Goal: Obtain resource: Obtain resource

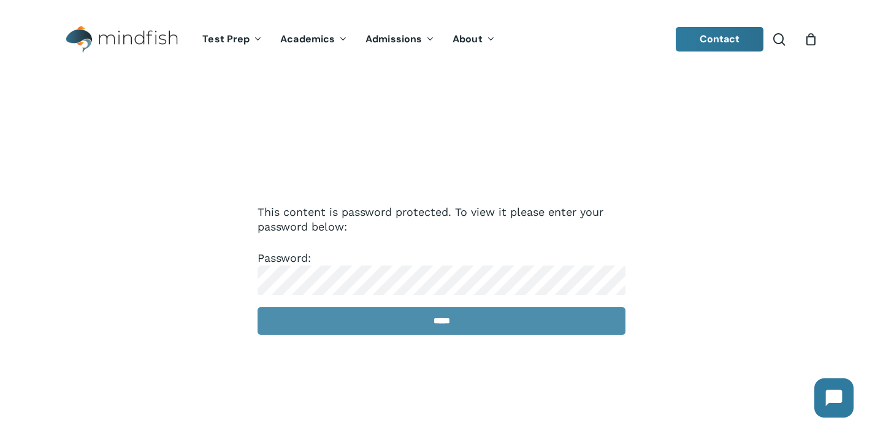
click at [378, 326] on input "*****" at bounding box center [442, 321] width 368 height 28
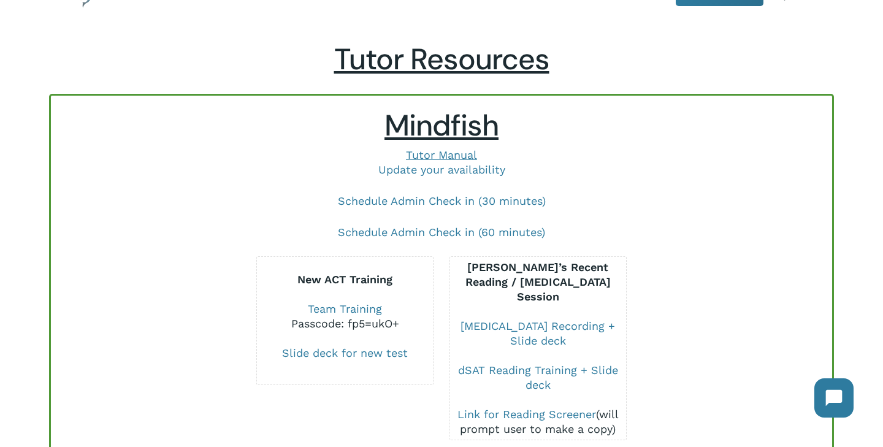
scroll to position [288, 0]
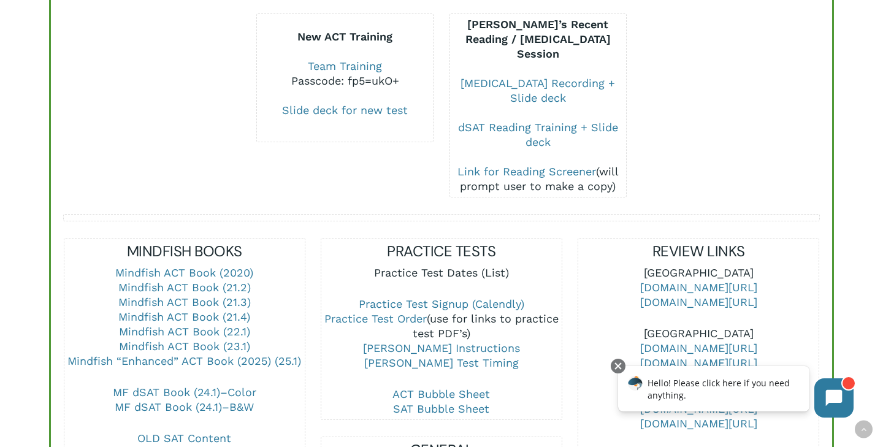
click at [468, 266] on link "Practice Test Dates (List)" at bounding box center [441, 272] width 135 height 13
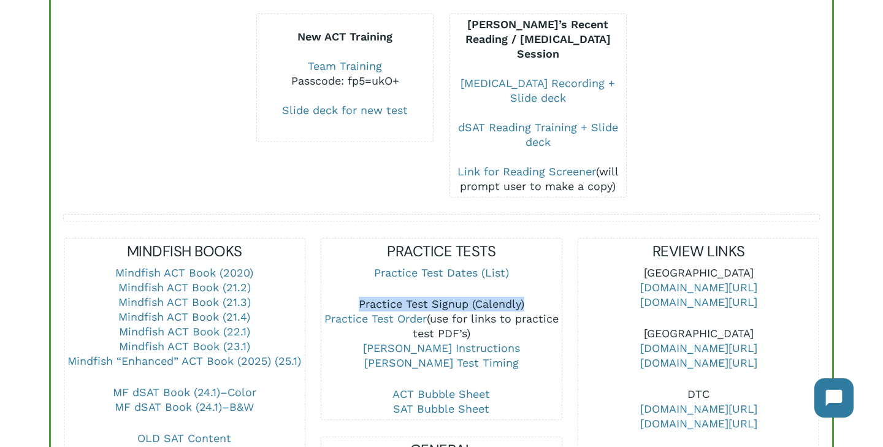
click at [422, 297] on link "Practice Test Signup (Calendly)" at bounding box center [442, 303] width 166 height 13
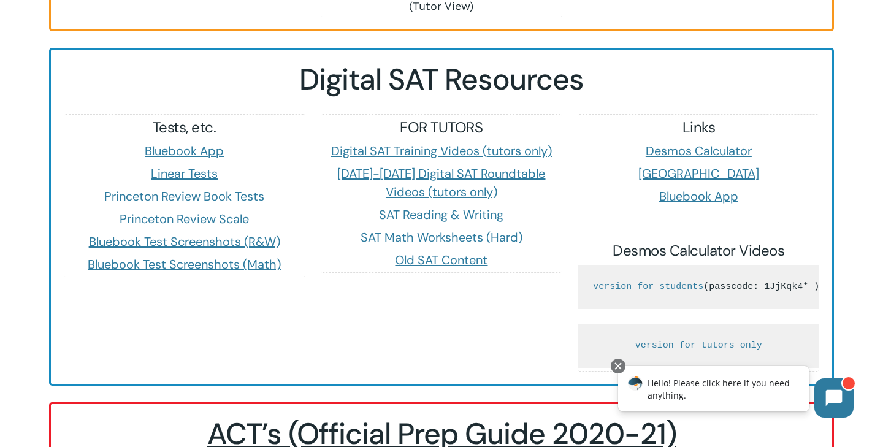
scroll to position [1107, 0]
click at [703, 281] on link "version for students" at bounding box center [648, 286] width 110 height 10
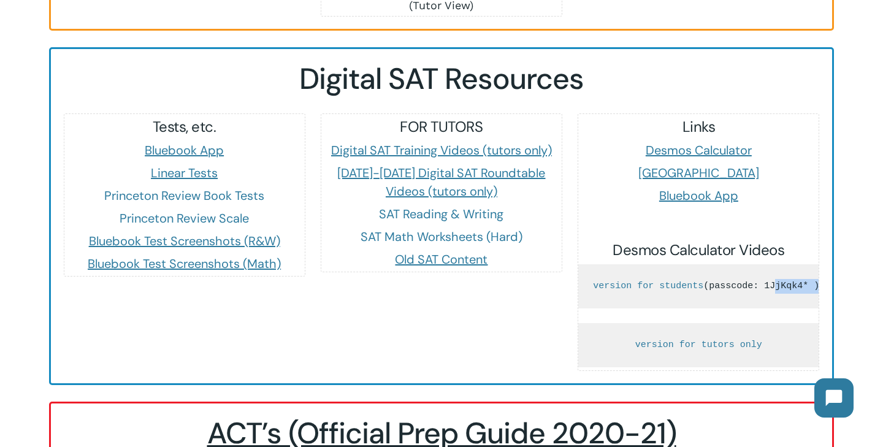
drag, startPoint x: 703, startPoint y: 288, endPoint x: 744, endPoint y: 289, distance: 41.1
click at [744, 289] on pre "version for students (passcode: 1JjKqk4* )" at bounding box center [698, 286] width 240 height 44
copy pre "1JjKqk4*"
click at [742, 265] on pre "version for students (passcode: 1JjKqk4* )" at bounding box center [698, 286] width 240 height 44
click at [703, 281] on link "version for students" at bounding box center [648, 286] width 110 height 10
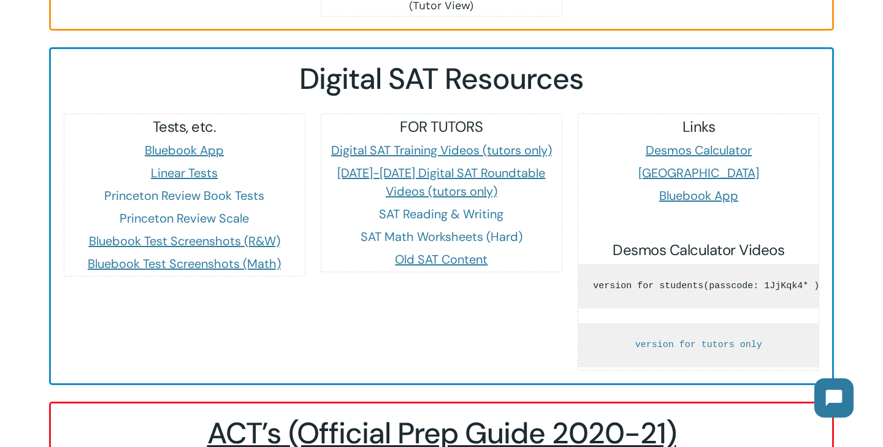
click at [703, 281] on link "version for students" at bounding box center [648, 286] width 110 height 10
drag, startPoint x: 703, startPoint y: 285, endPoint x: 744, endPoint y: 287, distance: 40.5
click at [744, 287] on pre "version for students (passcode: 1JjKqk4* )" at bounding box center [698, 286] width 240 height 44
copy pre "1JjKqk4*"
